Goal: Task Accomplishment & Management: Use online tool/utility

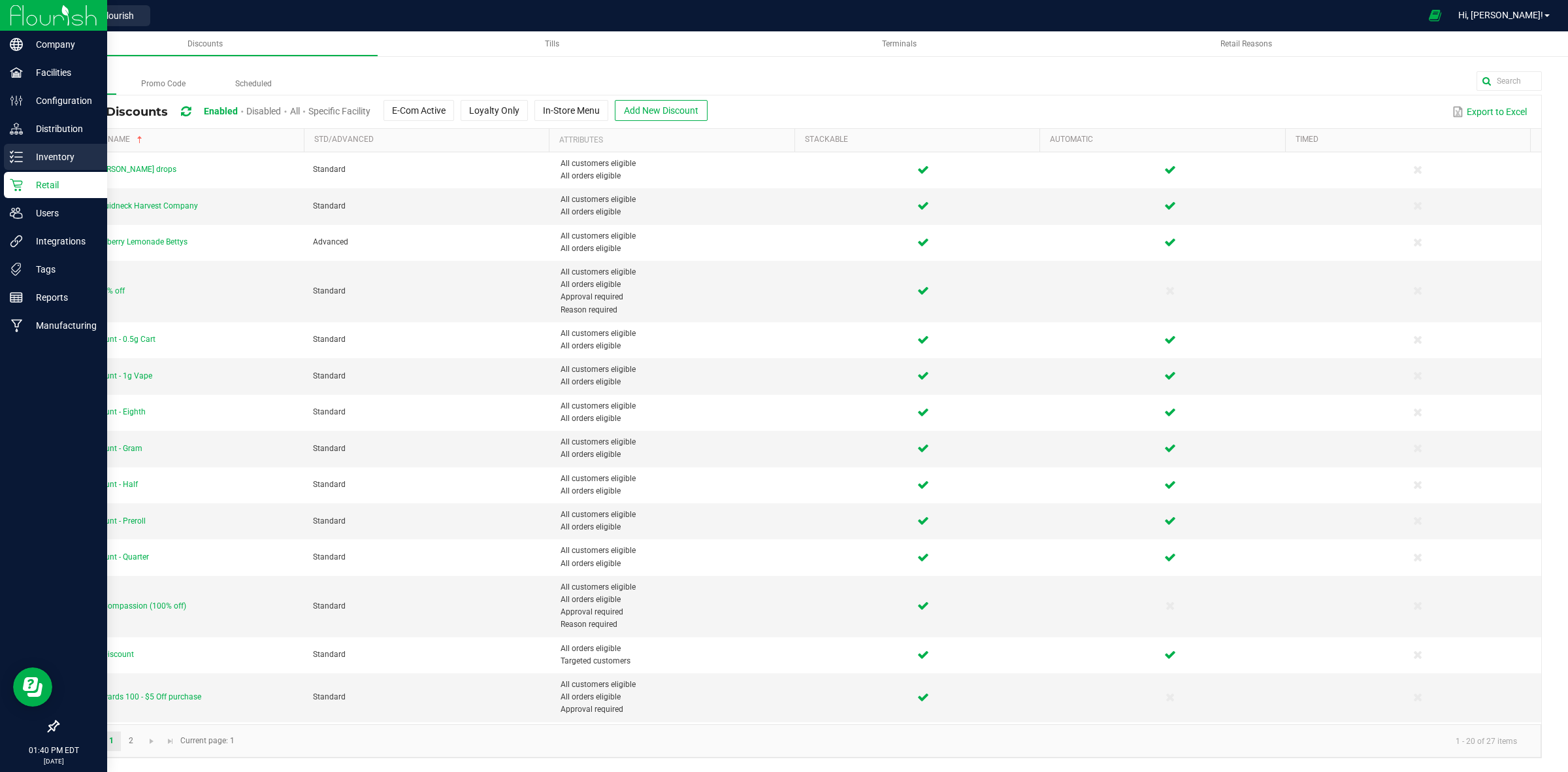
click at [24, 155] on p "Inventory" at bounding box center [62, 157] width 78 height 16
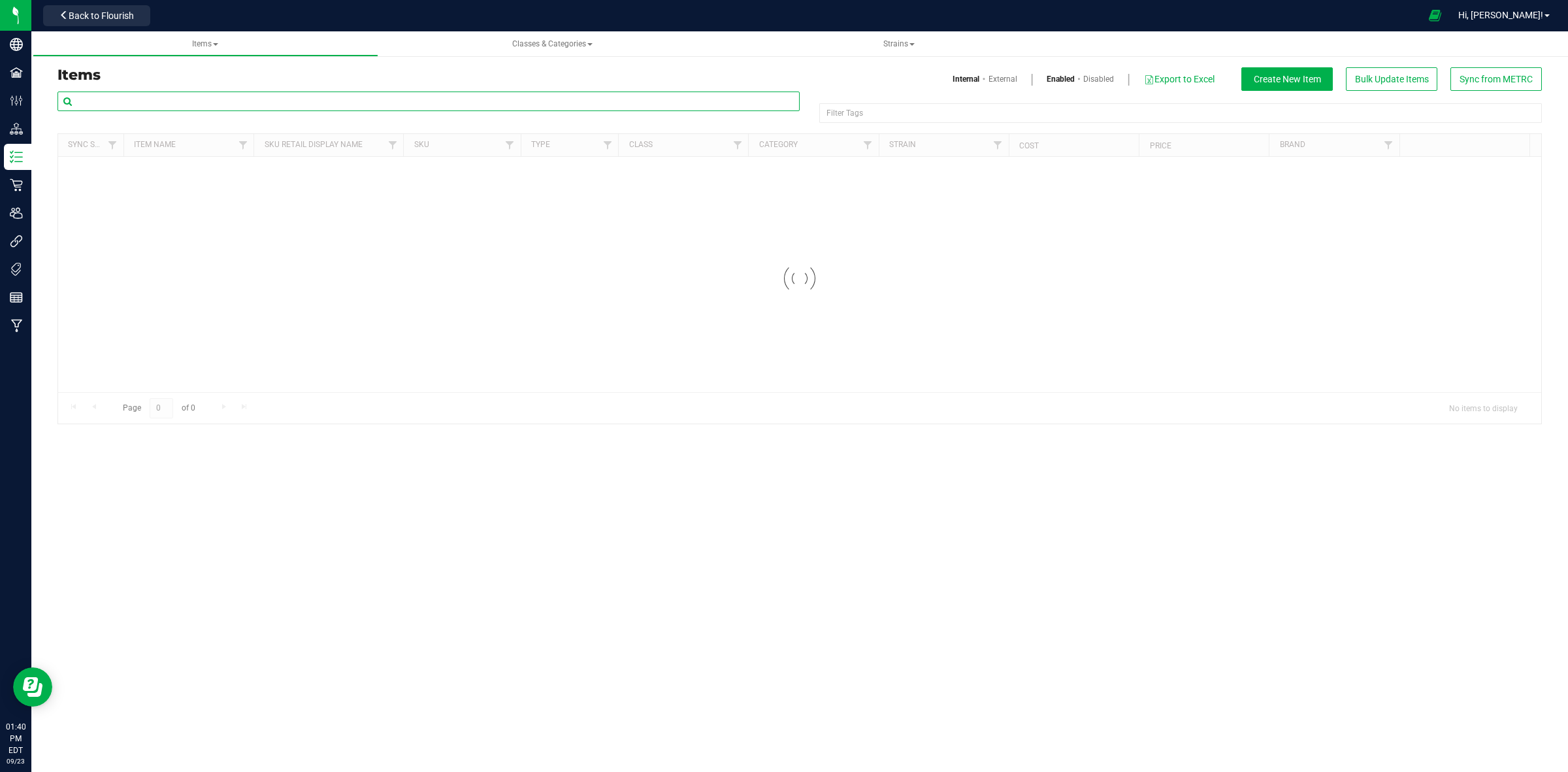
click at [333, 99] on input "text" at bounding box center [428, 101] width 742 height 19
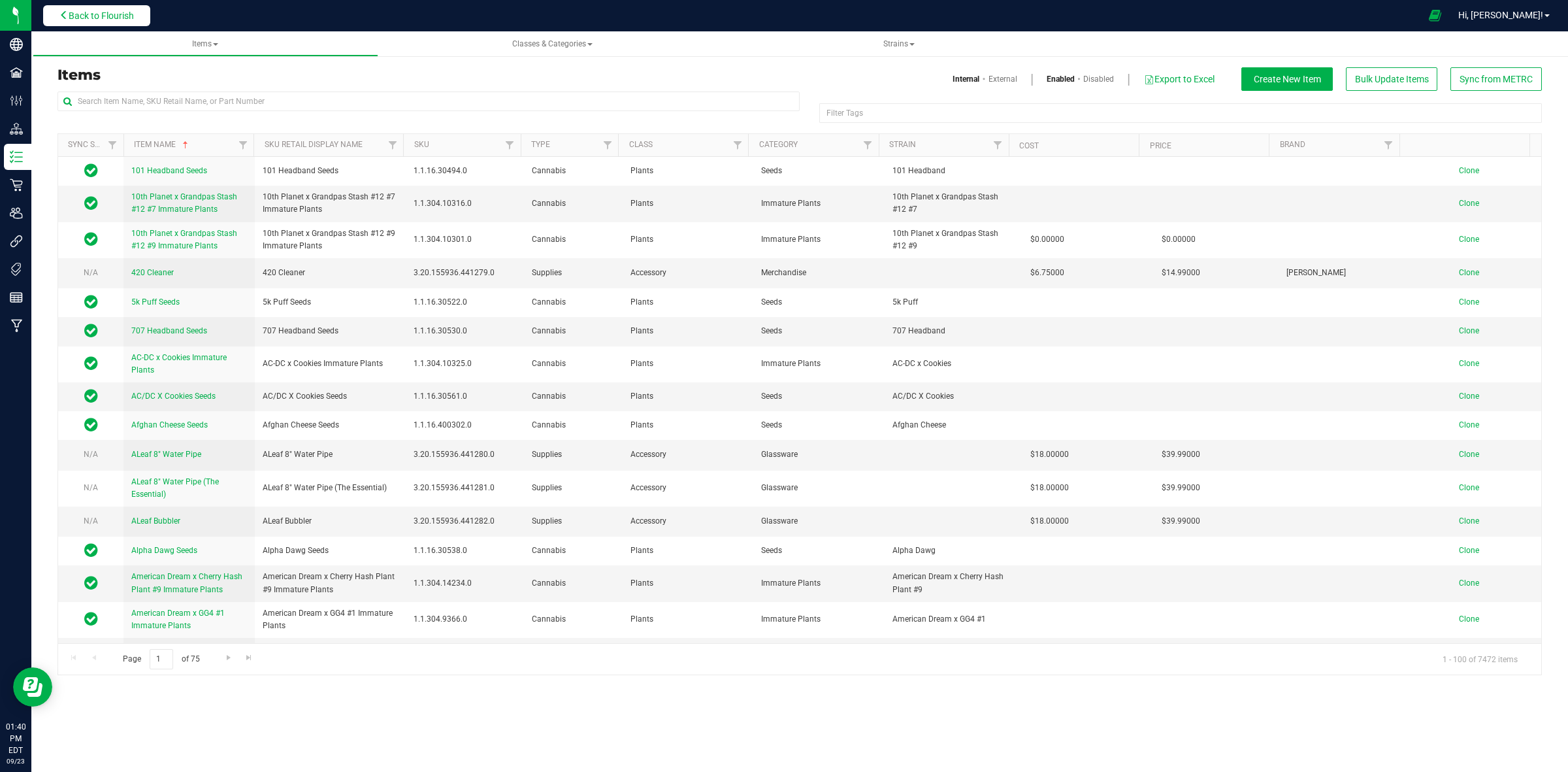
click at [108, 17] on span "Back to Flourish" at bounding box center [101, 16] width 65 height 10
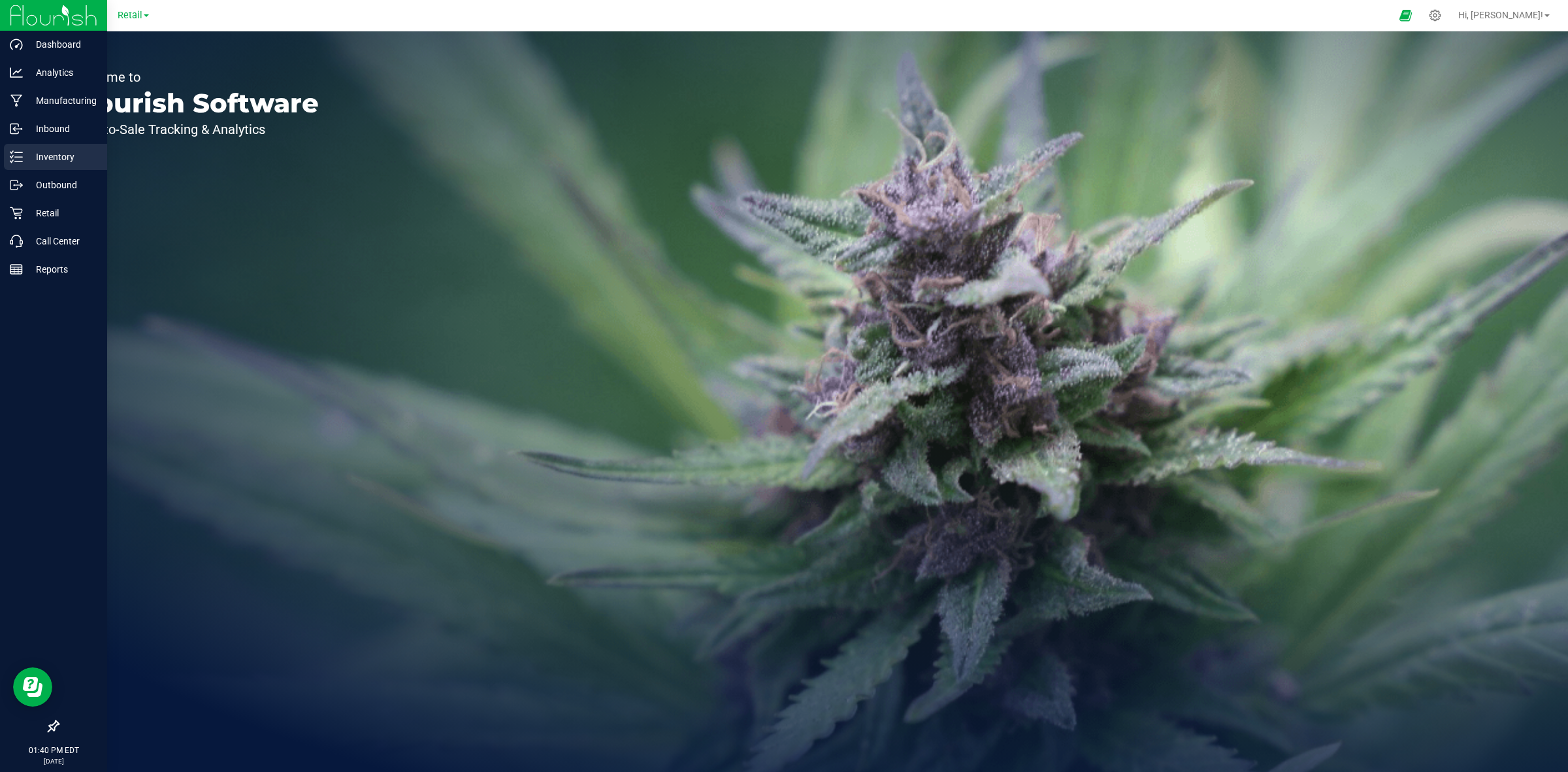
click at [17, 154] on icon at bounding box center [16, 156] width 13 height 13
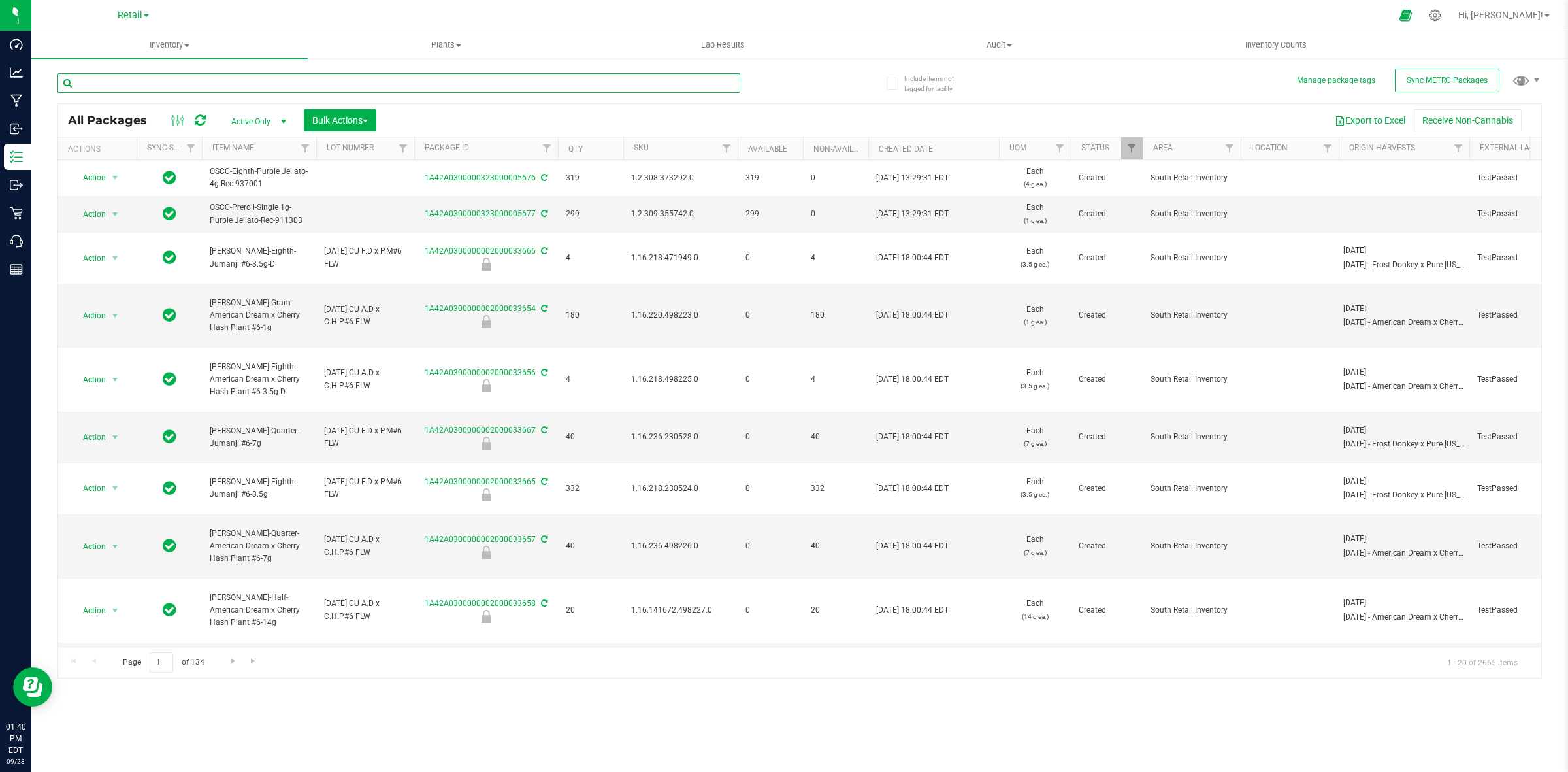
click at [367, 76] on input "text" at bounding box center [399, 83] width 683 height 19
type input "5676"
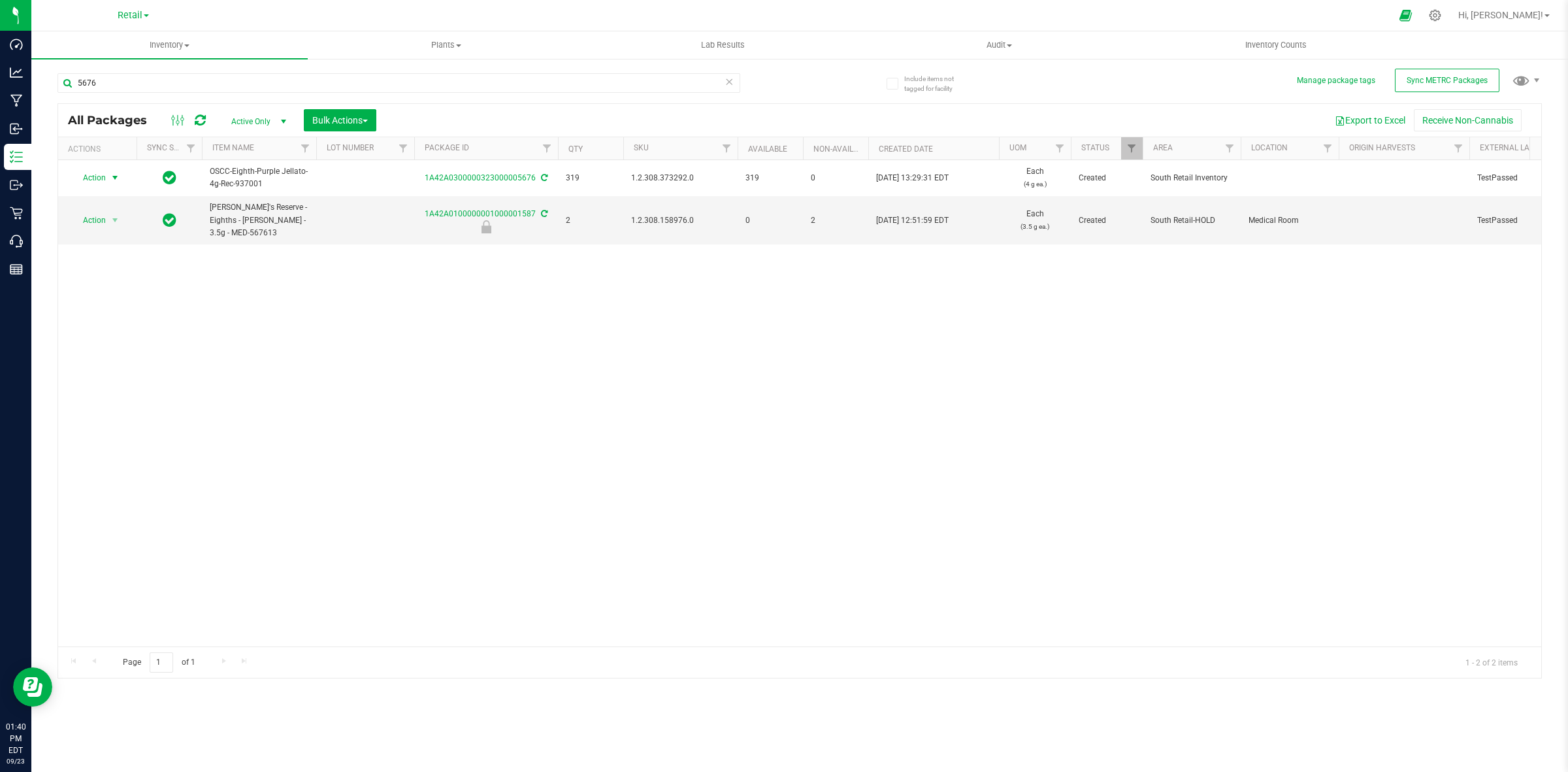
click at [102, 180] on span "Action" at bounding box center [89, 177] width 35 height 18
click at [112, 343] on li "Print package label" at bounding box center [112, 345] width 83 height 36
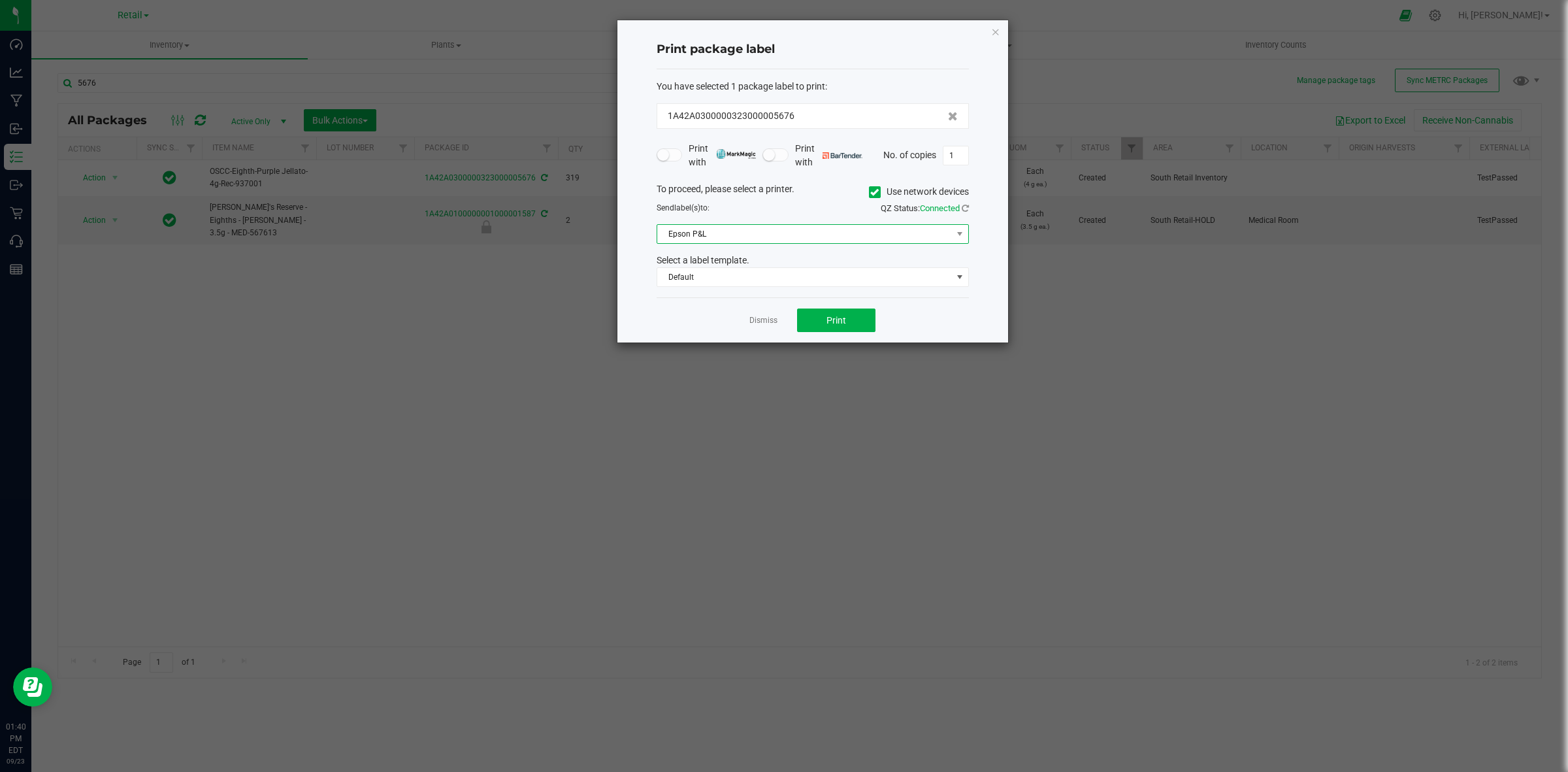
click at [862, 242] on span "Epson P&L" at bounding box center [805, 234] width 295 height 18
click at [887, 195] on label "Use network devices" at bounding box center [919, 192] width 100 height 14
click at [0, 0] on input "Use network devices" at bounding box center [0, 0] width 0 height 0
click at [845, 221] on div "To proceed, please select a printer. Use network devices Send label(s) to: QZ S…" at bounding box center [813, 235] width 312 height 106
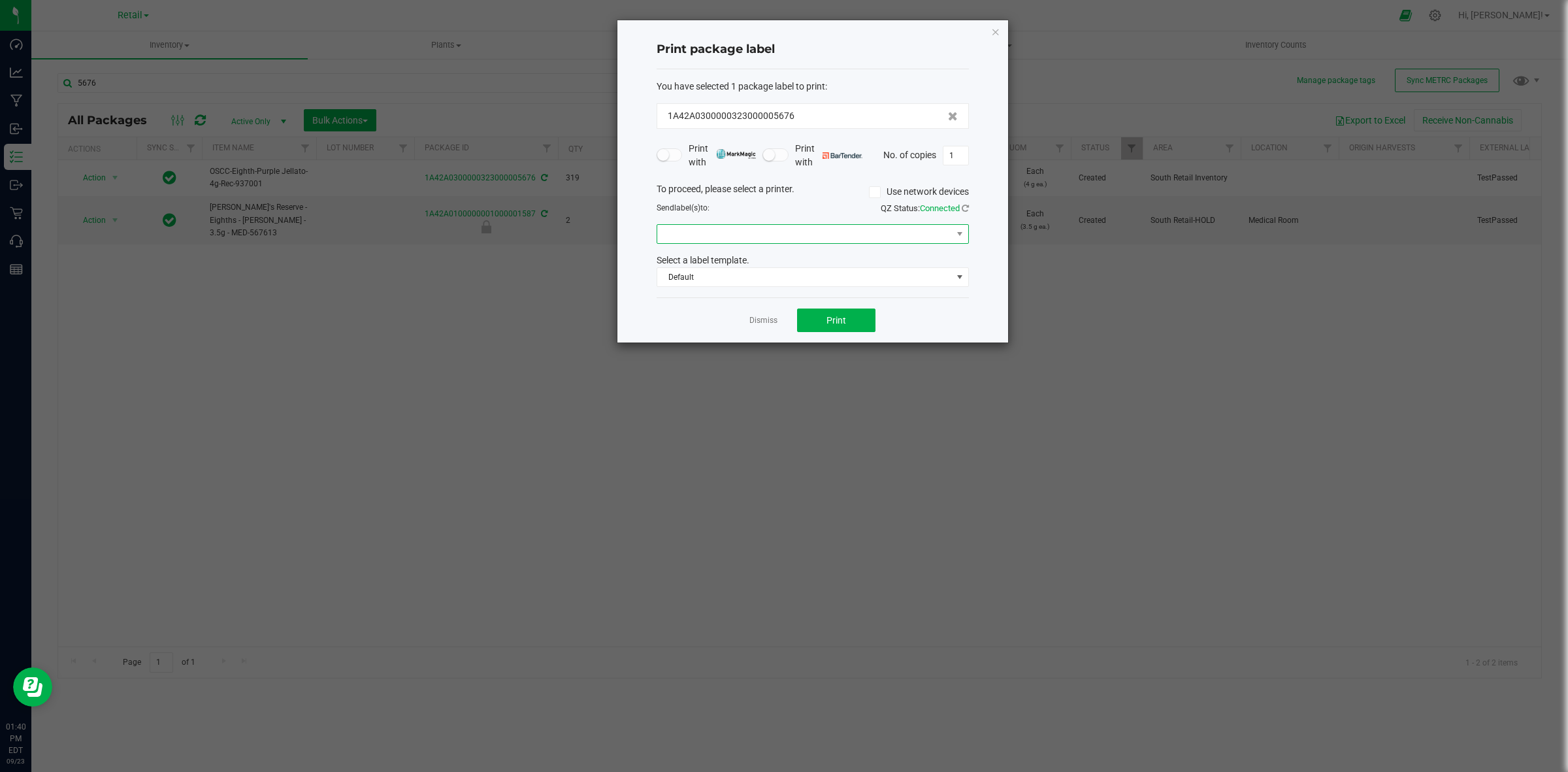
click at [844, 234] on span at bounding box center [805, 234] width 295 height 18
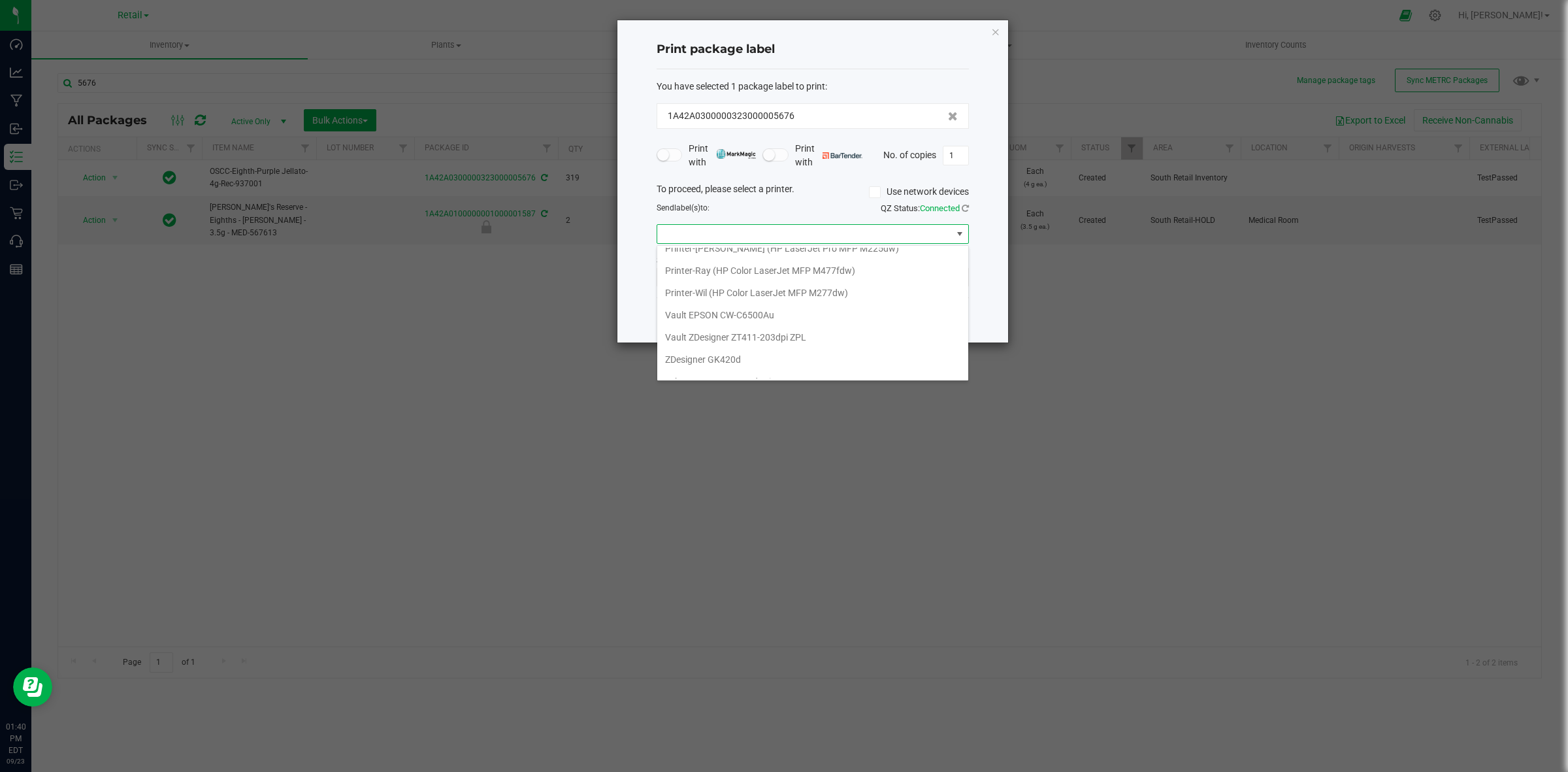
scroll to position [387, 0]
click at [776, 340] on GK420d "ZDesigner GK420d" at bounding box center [813, 345] width 311 height 22
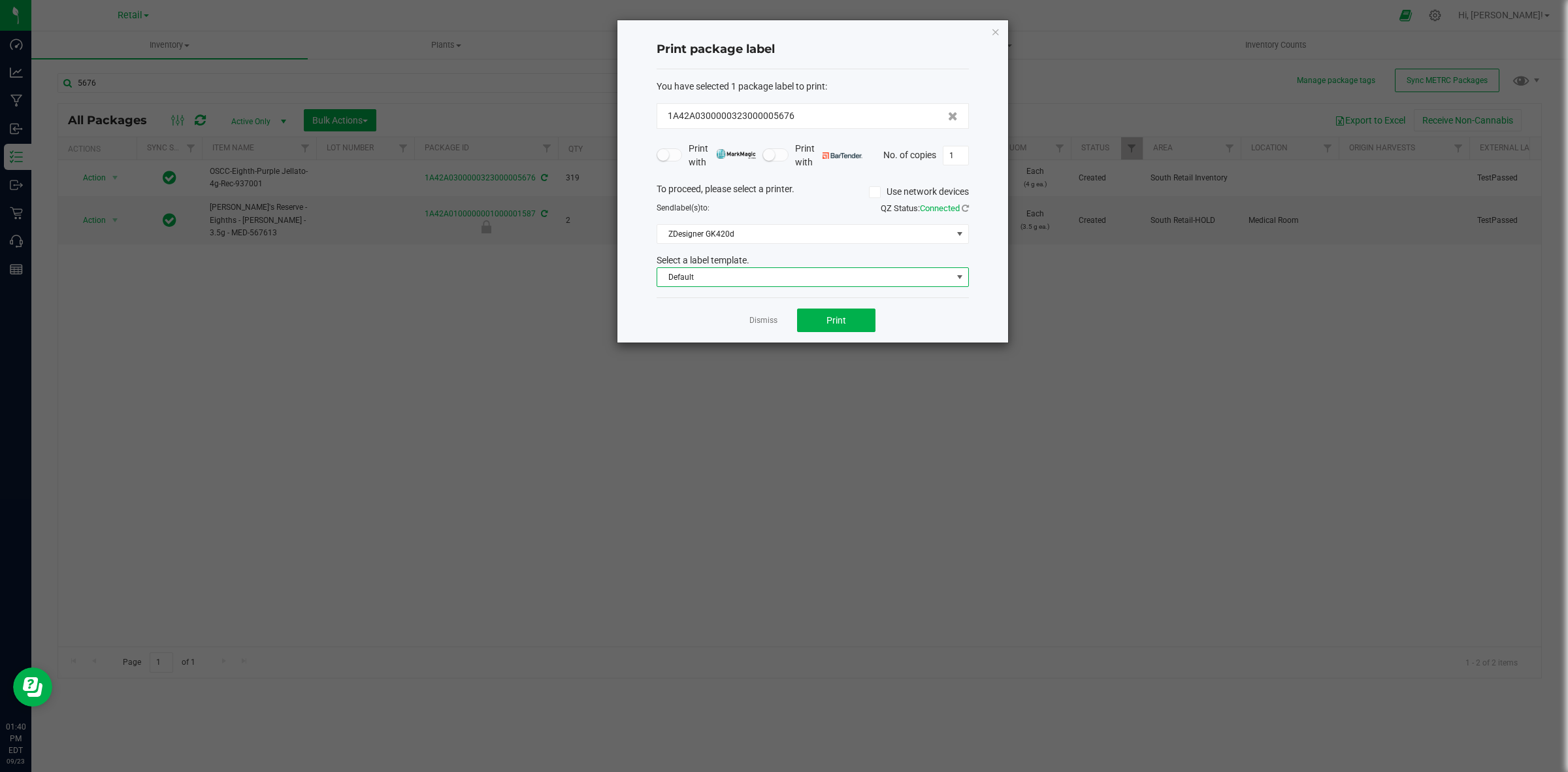
click at [756, 283] on span "Default" at bounding box center [805, 277] width 295 height 18
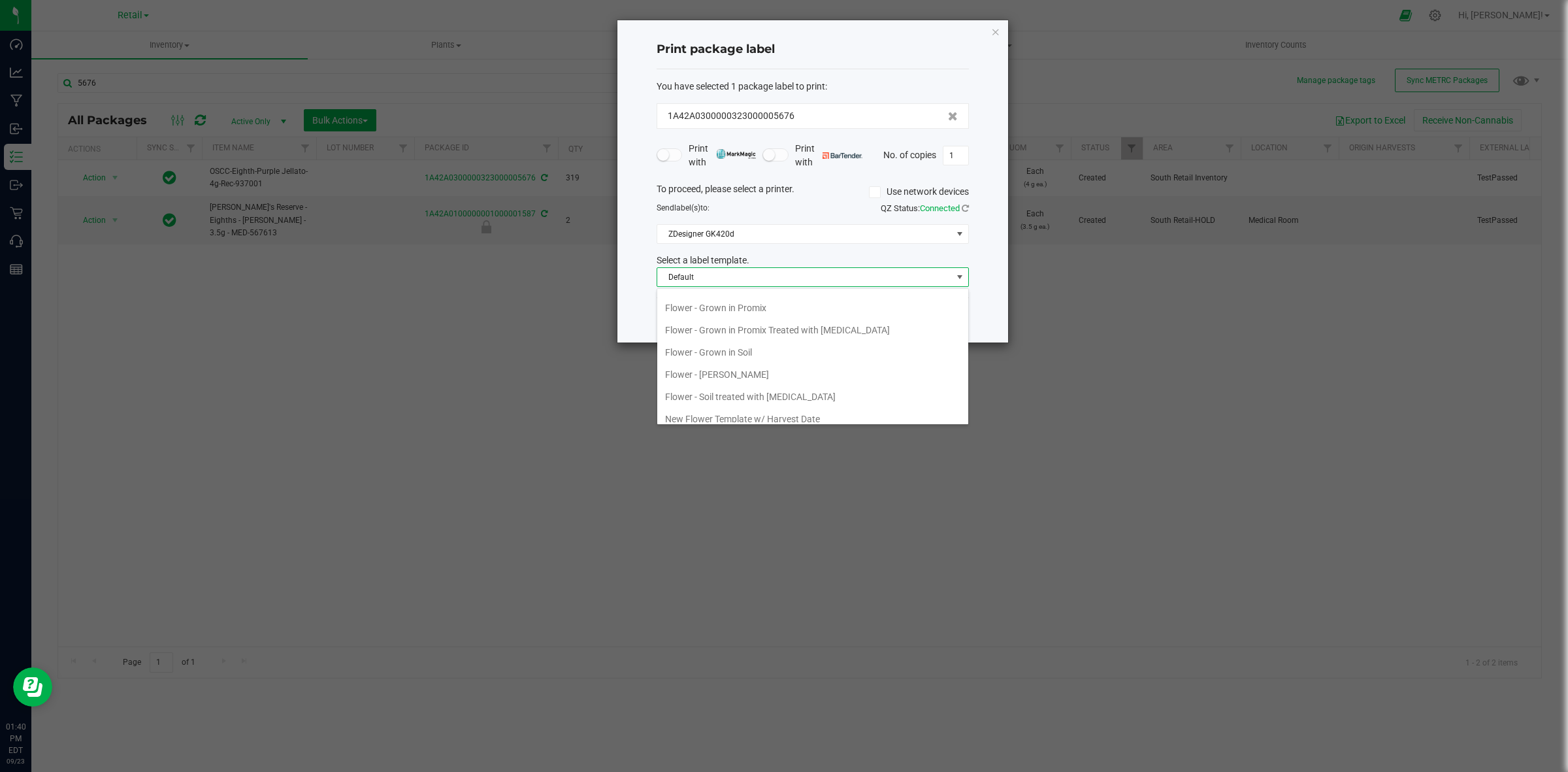
scroll to position [163, 0]
click at [750, 403] on li "New Barcode Only Template" at bounding box center [813, 406] width 311 height 22
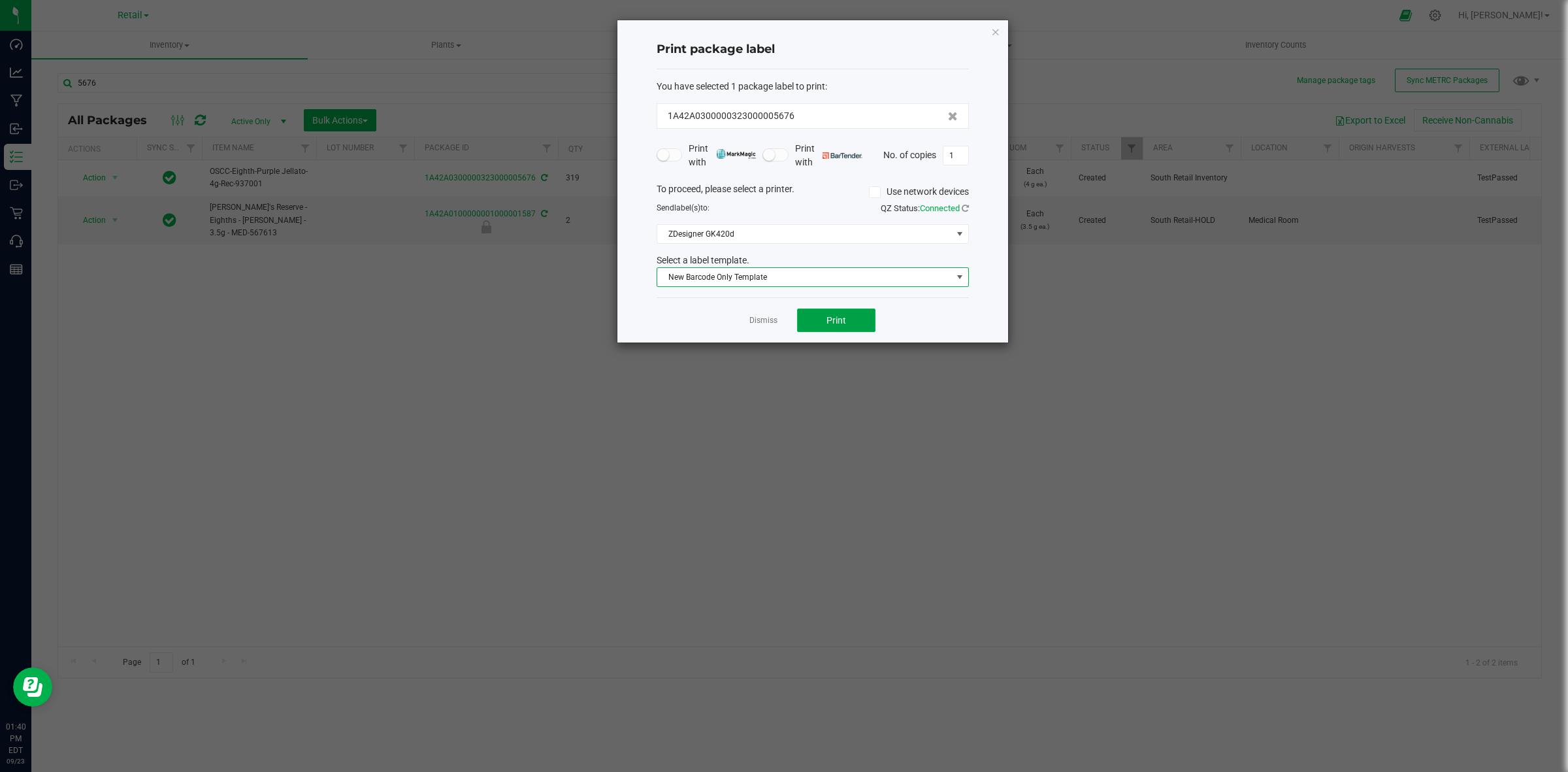
click at [830, 315] on span "Print" at bounding box center [836, 320] width 19 height 10
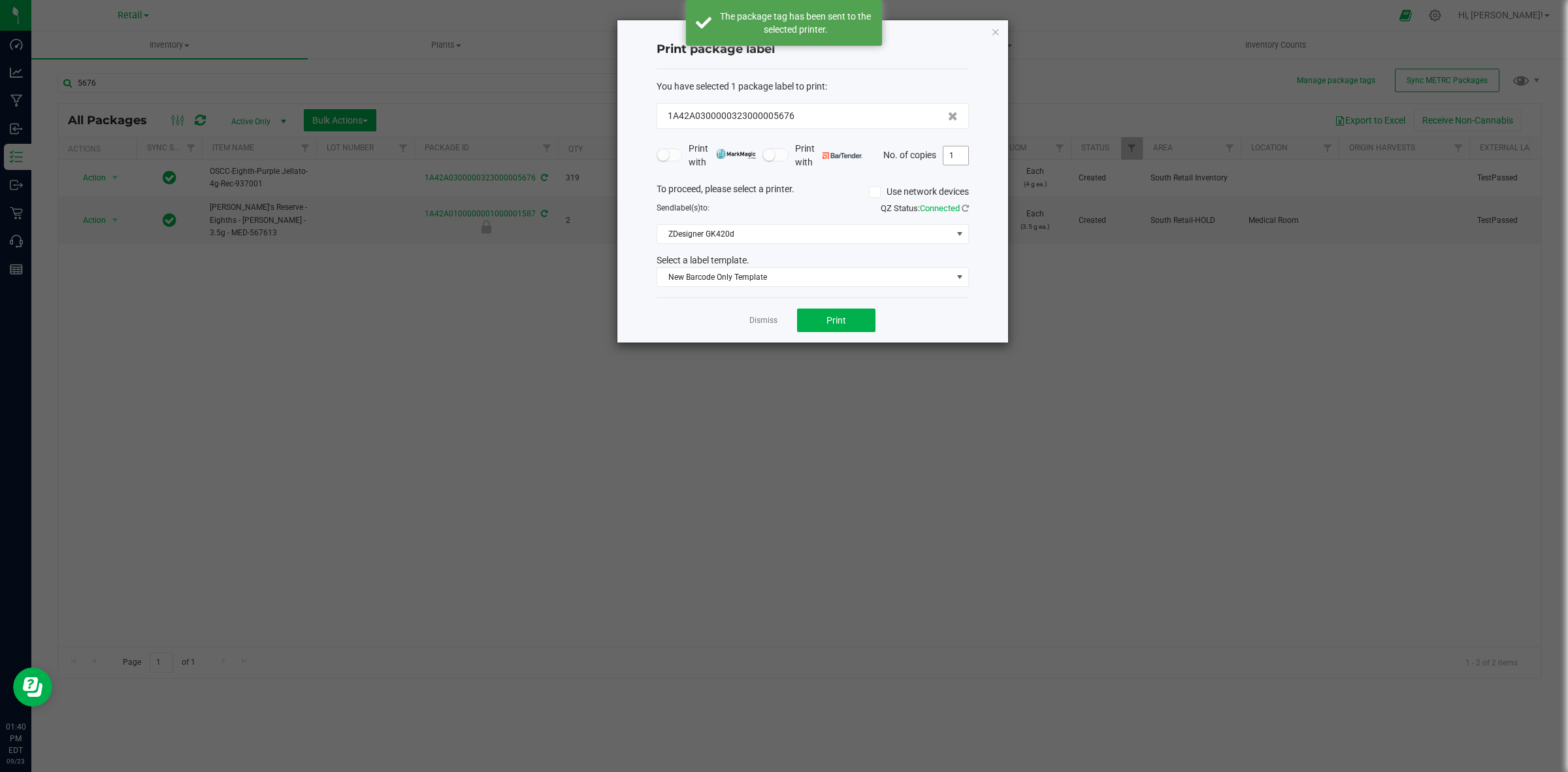
click at [951, 158] on input "1" at bounding box center [956, 155] width 24 height 18
type input "318"
click at [893, 322] on div "Dismiss Print" at bounding box center [813, 320] width 312 height 45
click at [825, 327] on button "Print" at bounding box center [836, 320] width 78 height 24
drag, startPoint x: 774, startPoint y: 319, endPoint x: 769, endPoint y: 311, distance: 9.4
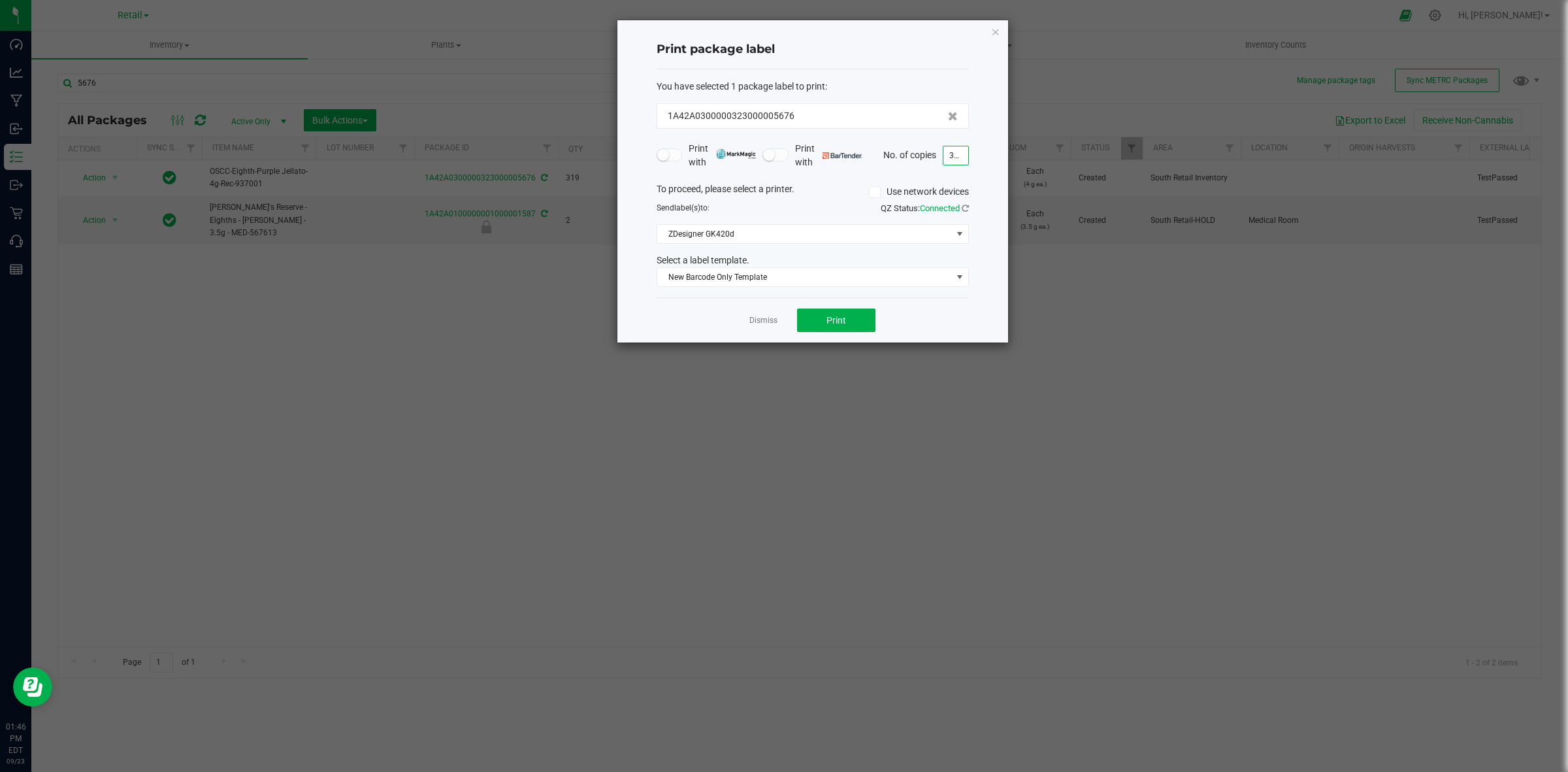
click at [774, 319] on link "Dismiss" at bounding box center [763, 320] width 28 height 11
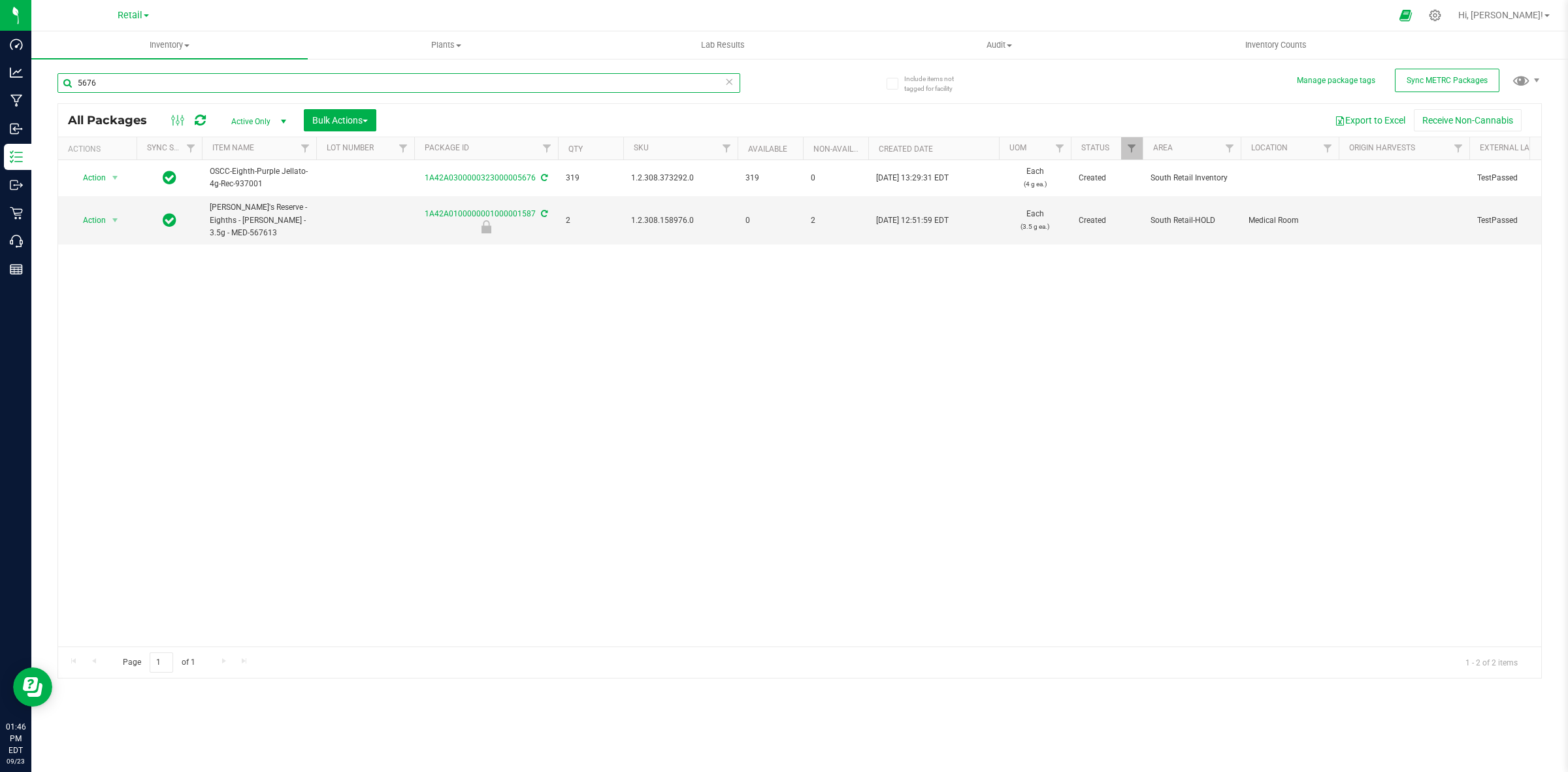
click at [580, 77] on input "5676" at bounding box center [399, 83] width 683 height 19
type input "5677"
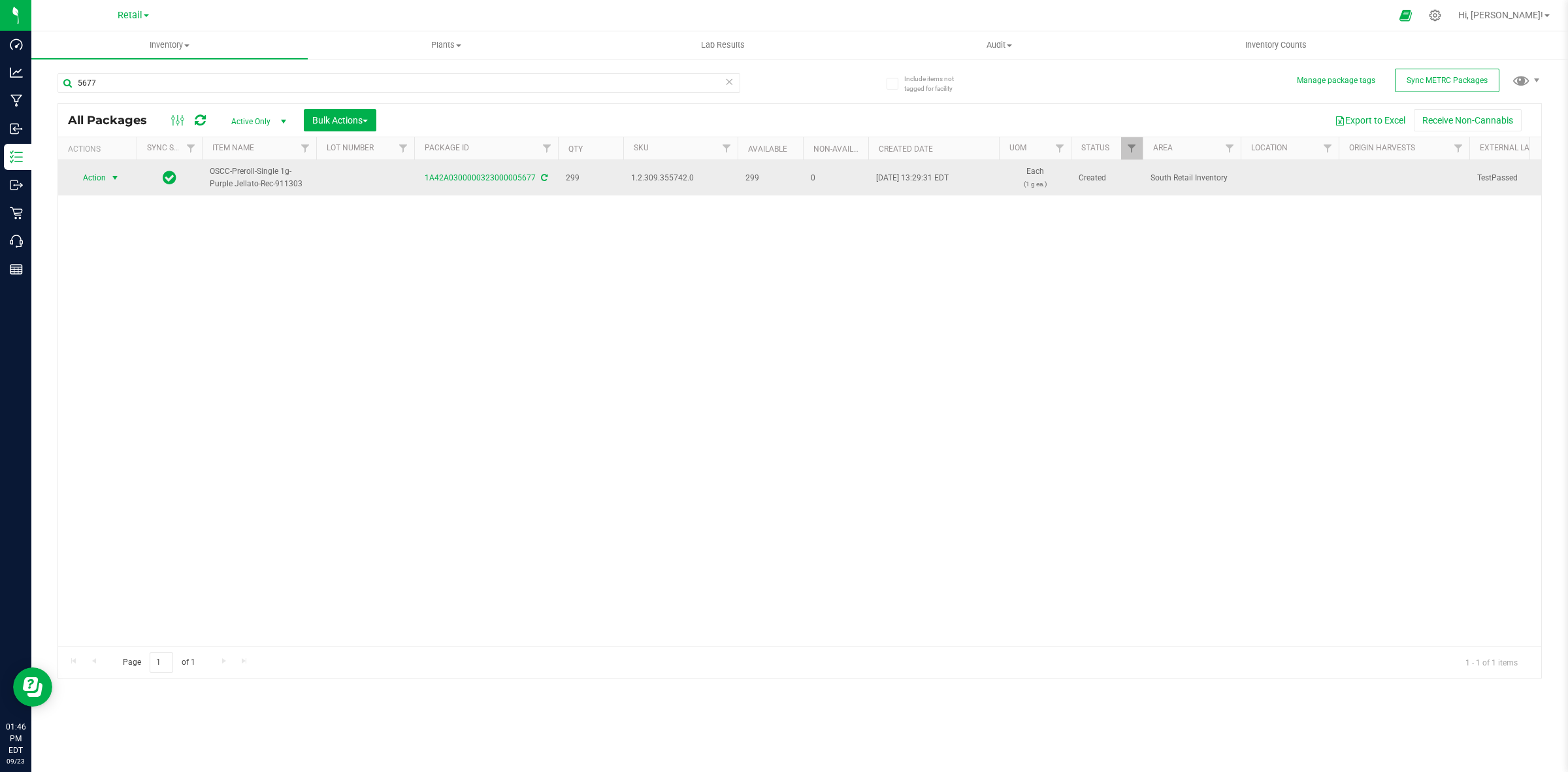
click at [112, 181] on span "select" at bounding box center [115, 178] width 10 height 10
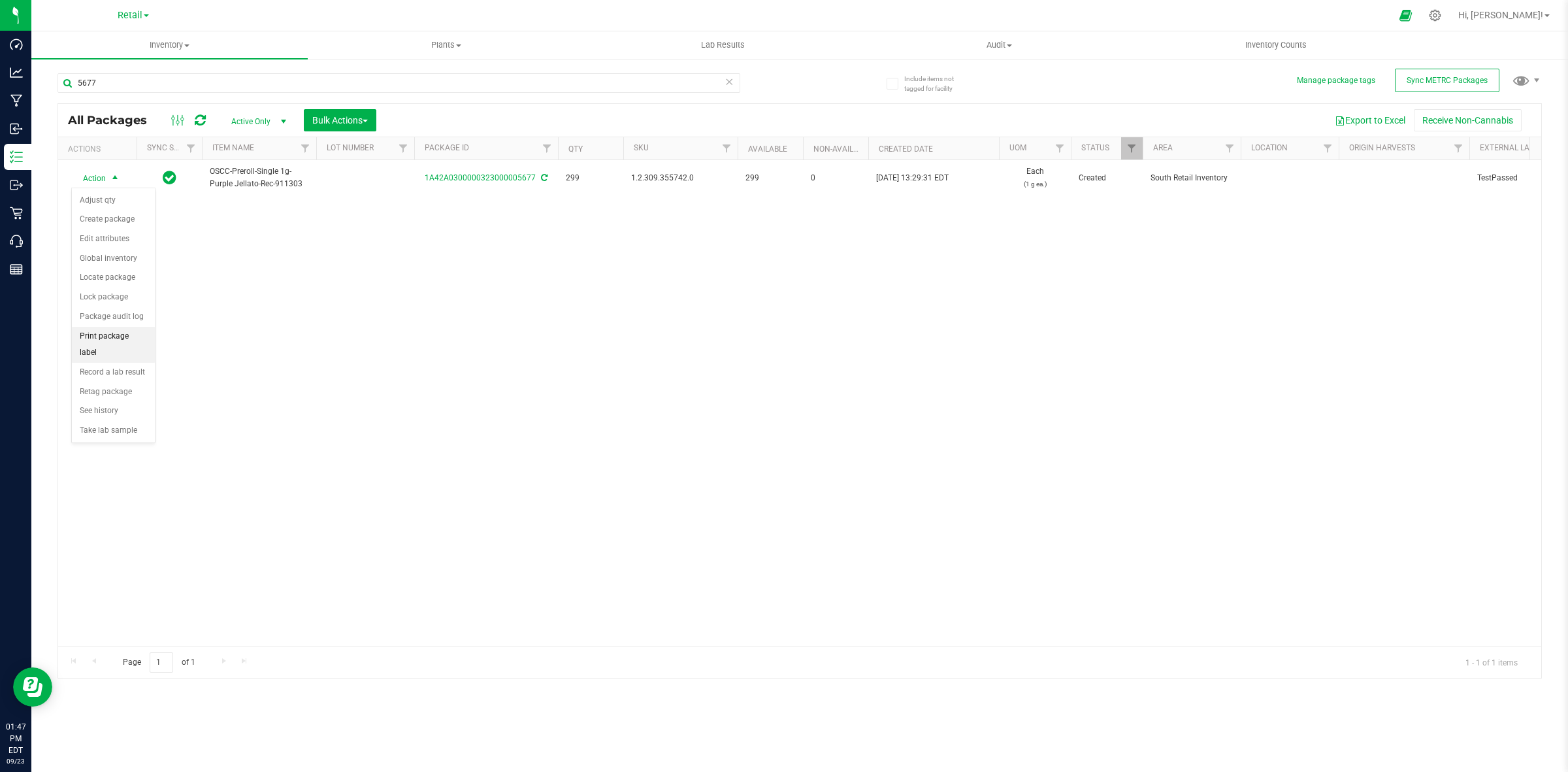
click at [119, 334] on li "Print package label" at bounding box center [112, 345] width 83 height 36
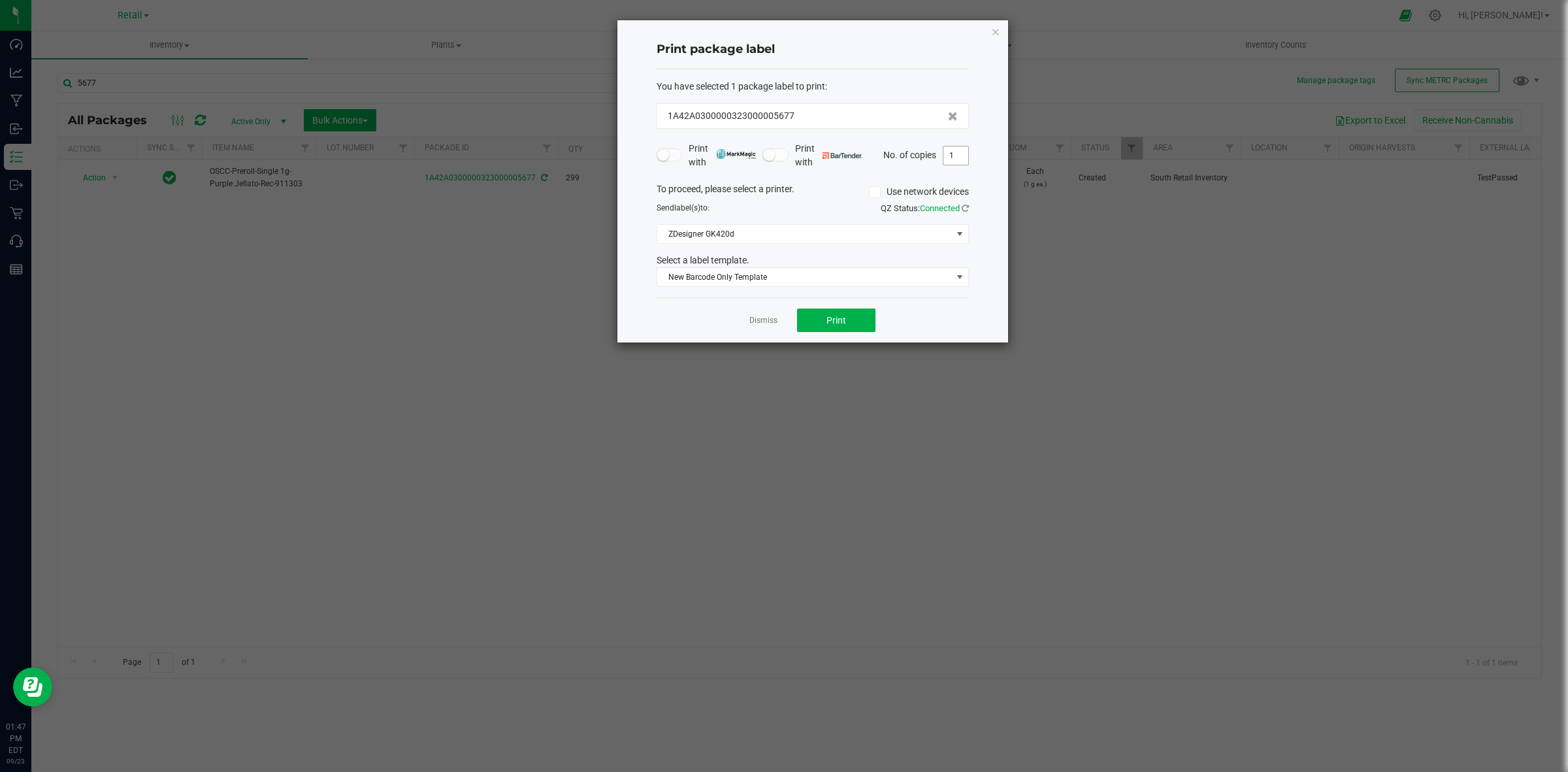
click at [953, 161] on input "1" at bounding box center [956, 155] width 24 height 18
type input "299"
click at [985, 137] on div "Print package label You have selected 1 package label to print : 1A42A030000032…" at bounding box center [813, 181] width 391 height 322
click at [848, 319] on button "Print" at bounding box center [836, 320] width 78 height 24
click at [767, 318] on link "Dismiss" at bounding box center [763, 320] width 28 height 11
